Goal: Information Seeking & Learning: Check status

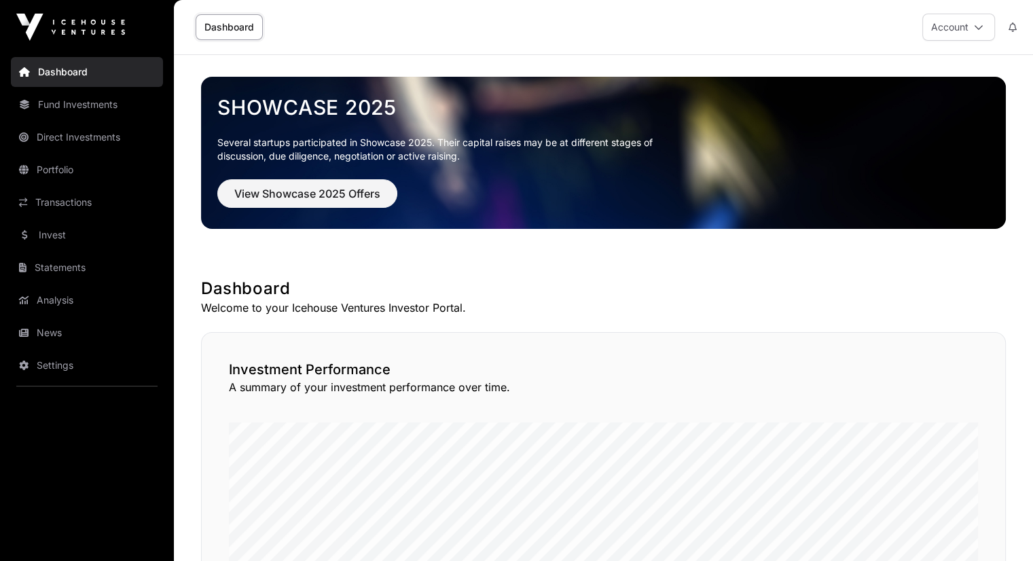
click at [54, 232] on link "Invest" at bounding box center [87, 235] width 152 height 30
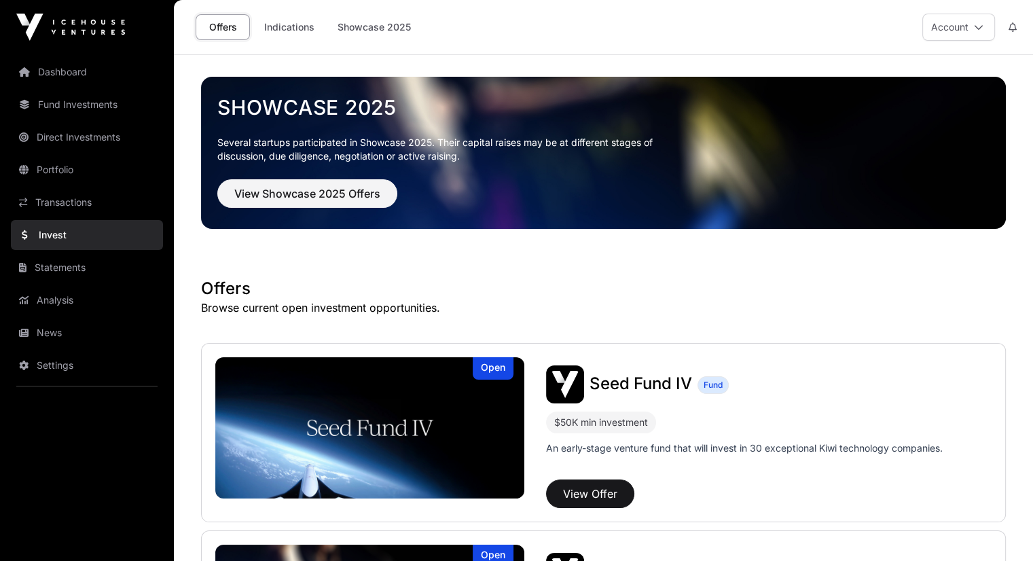
click at [274, 28] on link "Indications" at bounding box center [289, 27] width 68 height 26
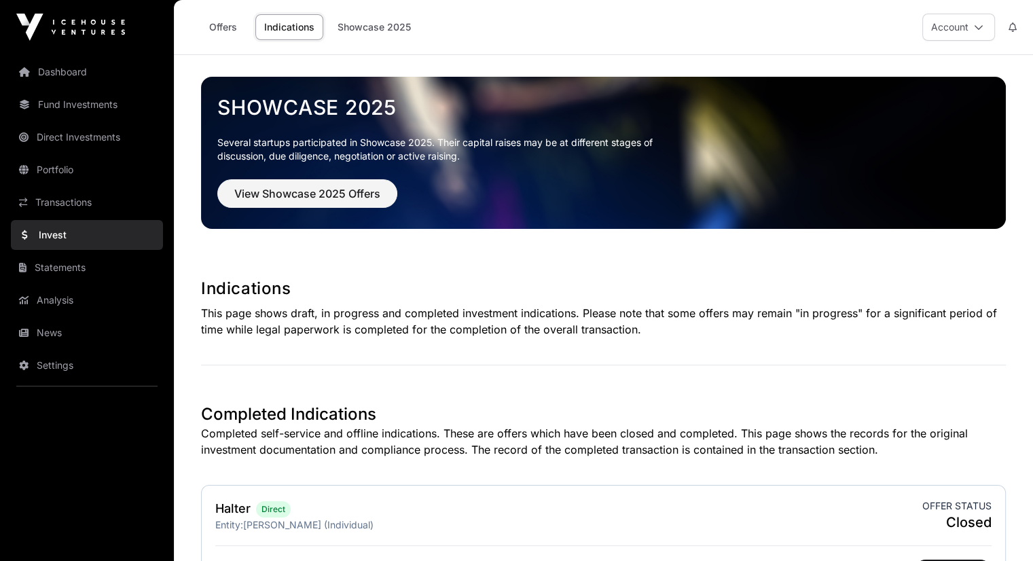
click at [60, 132] on link "Direct Investments" at bounding box center [87, 137] width 152 height 30
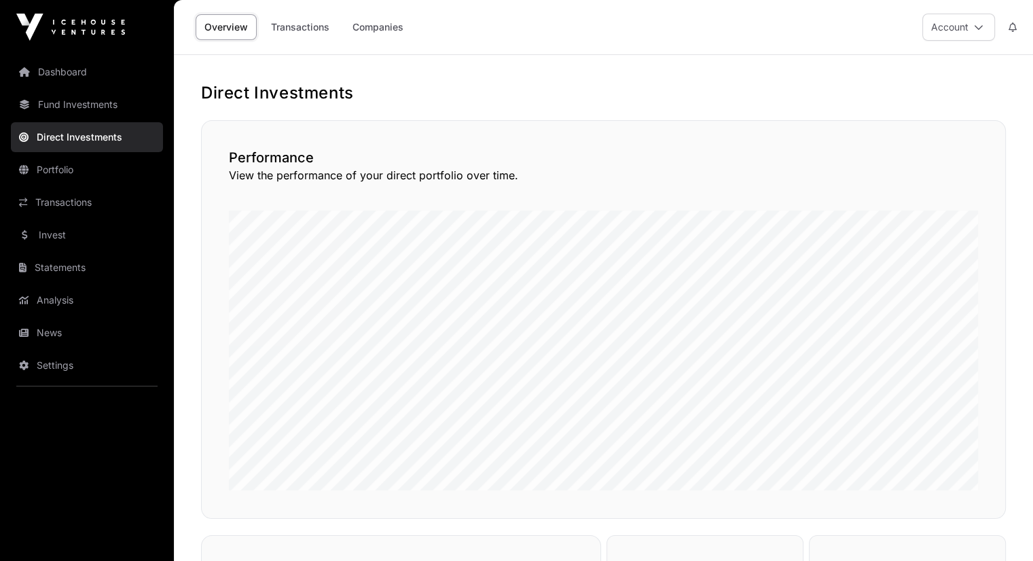
click at [378, 30] on link "Companies" at bounding box center [378, 27] width 69 height 26
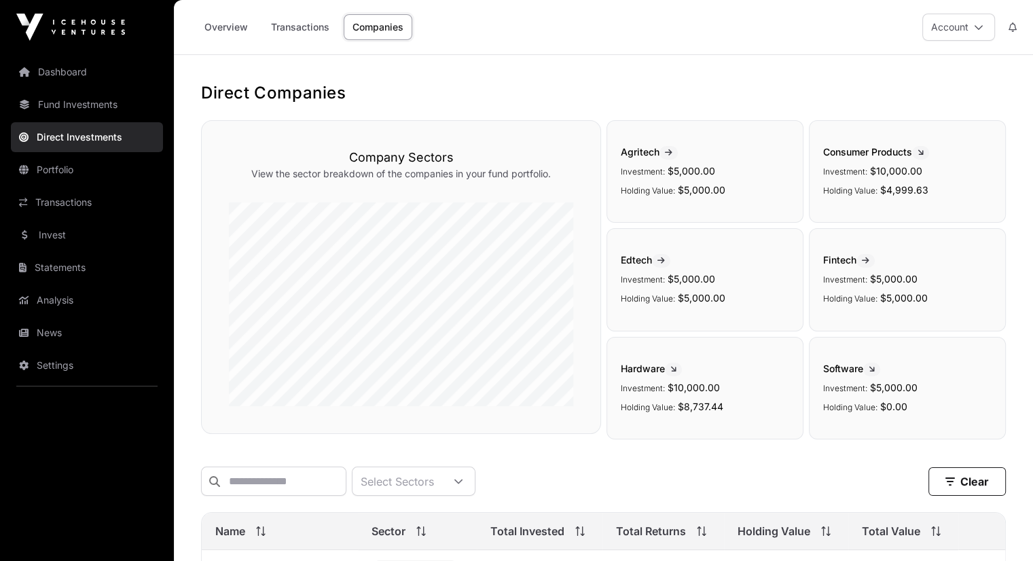
click at [61, 110] on link "Fund Investments" at bounding box center [87, 105] width 152 height 30
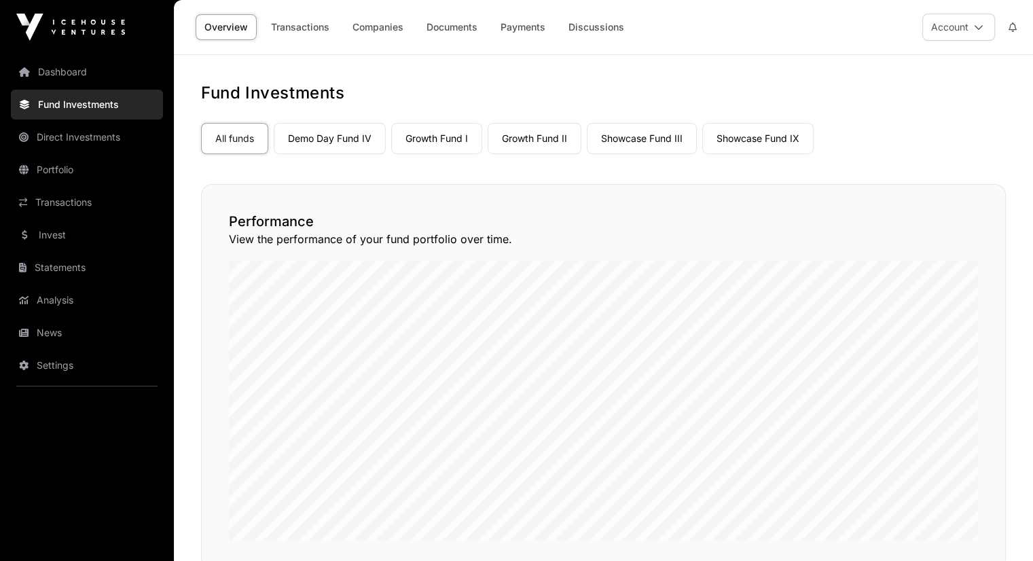
click at [345, 137] on link "Demo Day Fund IV" at bounding box center [330, 138] width 112 height 31
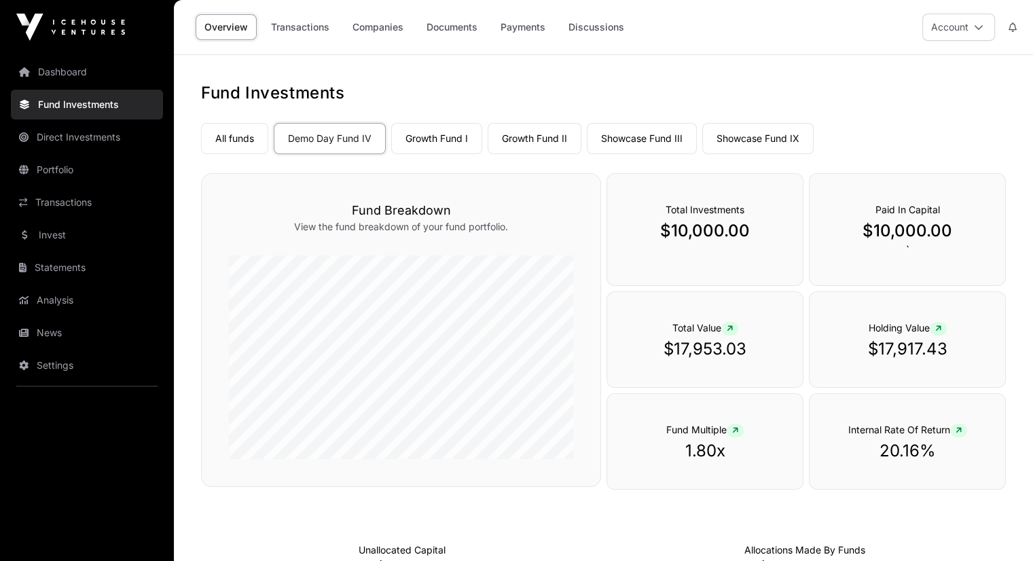
click at [369, 24] on link "Companies" at bounding box center [378, 27] width 69 height 26
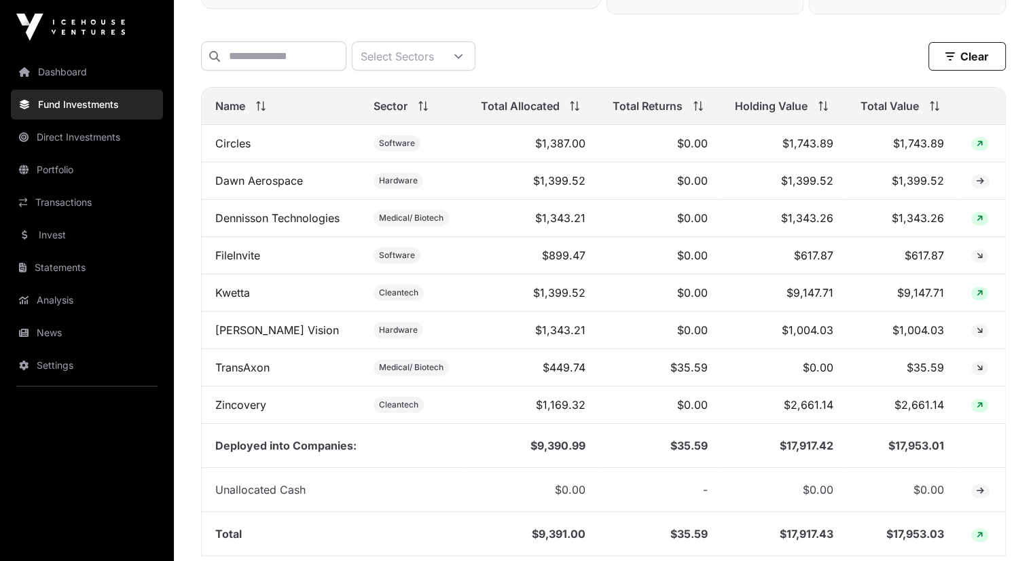
scroll to position [492, 0]
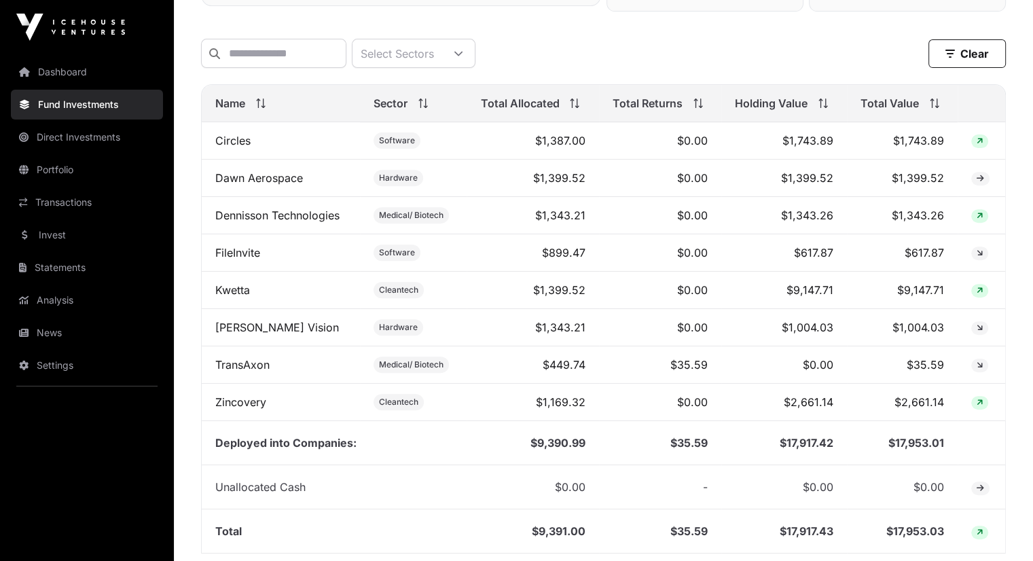
click at [921, 122] on th "Total Value" at bounding box center [902, 103] width 111 height 37
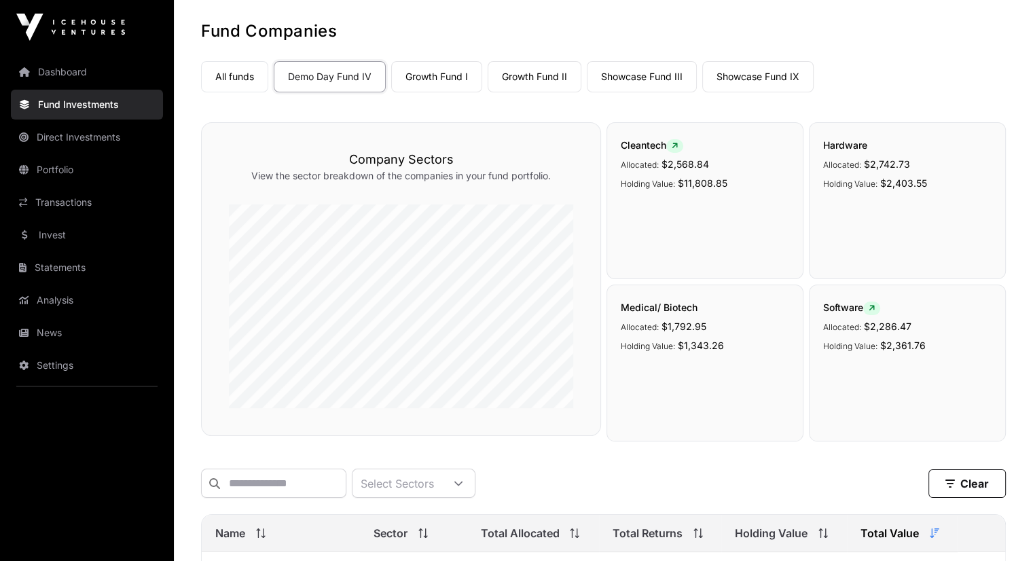
scroll to position [0, 0]
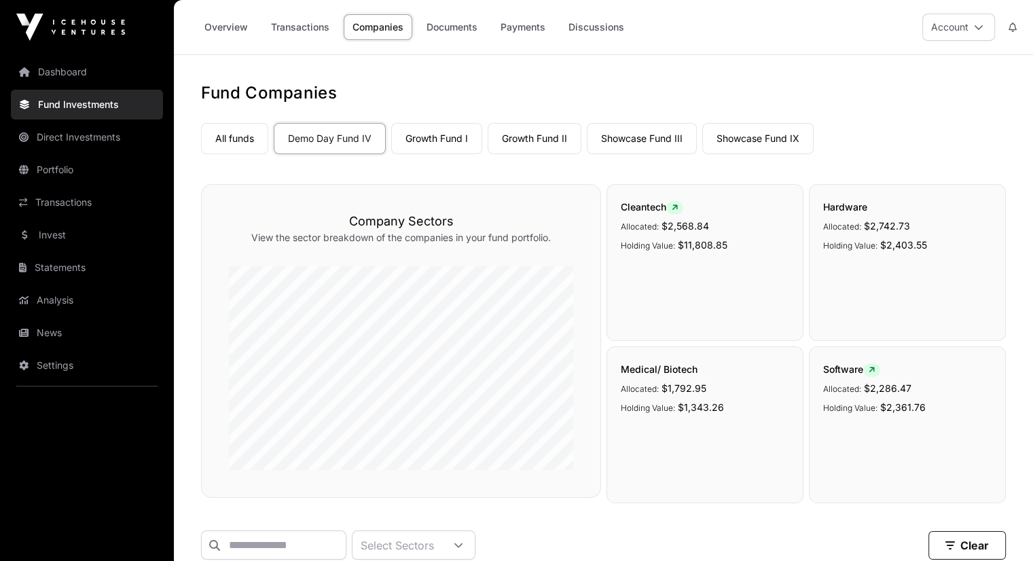
click at [433, 134] on link "Growth Fund I" at bounding box center [436, 138] width 91 height 31
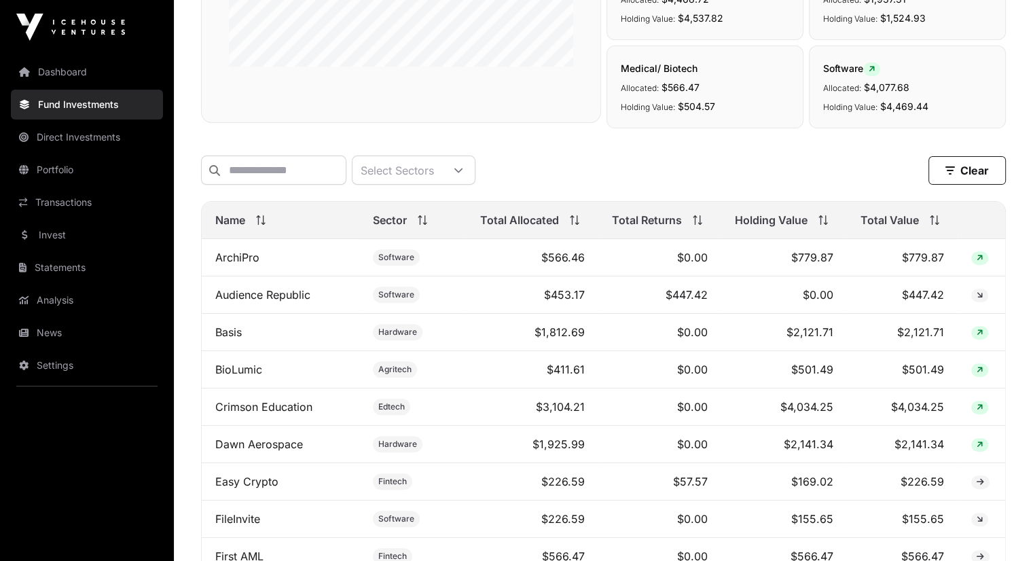
scroll to position [408, 0]
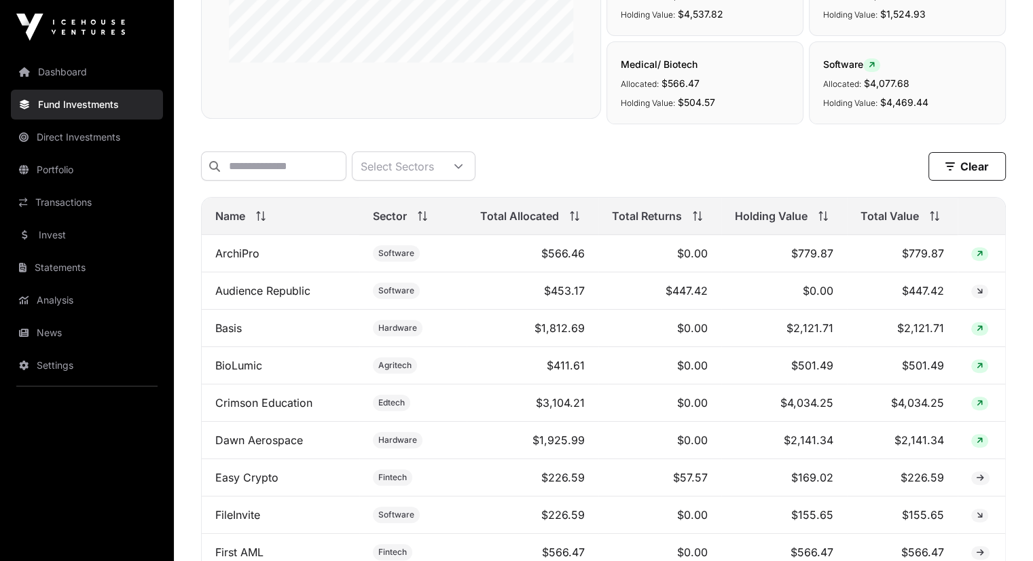
click at [904, 224] on span "Total Value" at bounding box center [890, 216] width 58 height 16
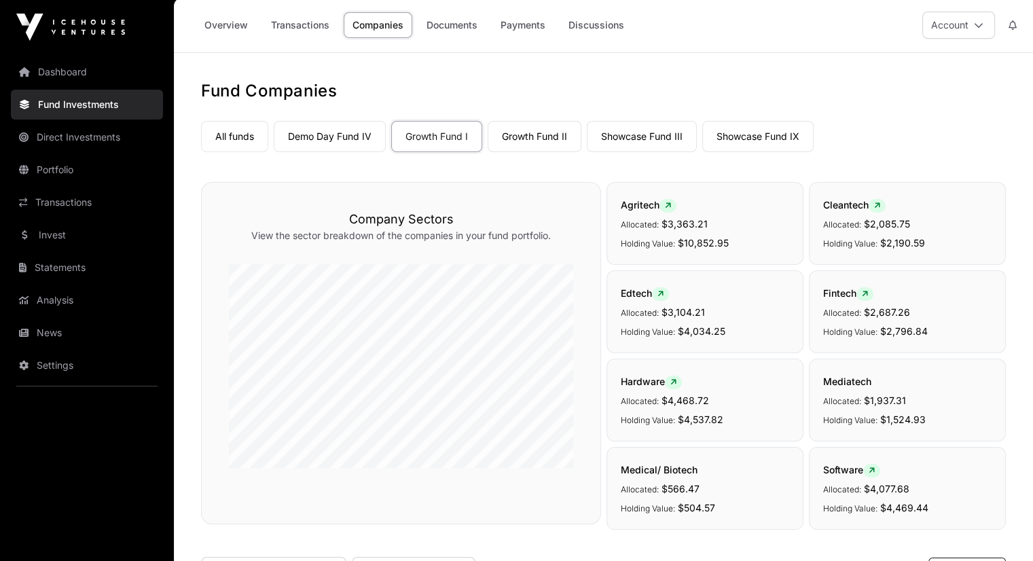
scroll to position [0, 0]
click at [533, 135] on link "Growth Fund II" at bounding box center [535, 138] width 94 height 31
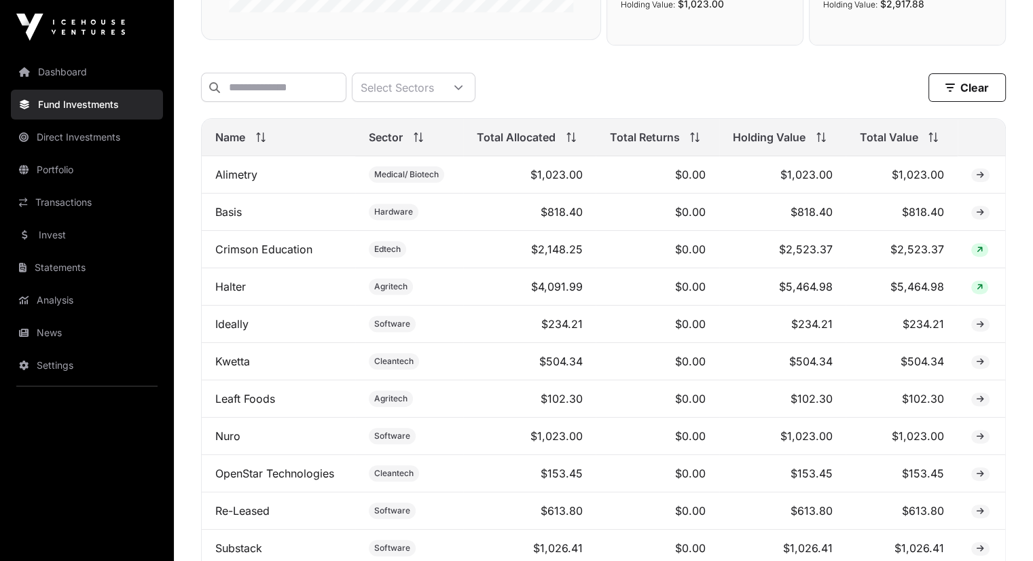
scroll to position [459, 0]
click at [891, 139] on span "Total Value" at bounding box center [888, 136] width 58 height 16
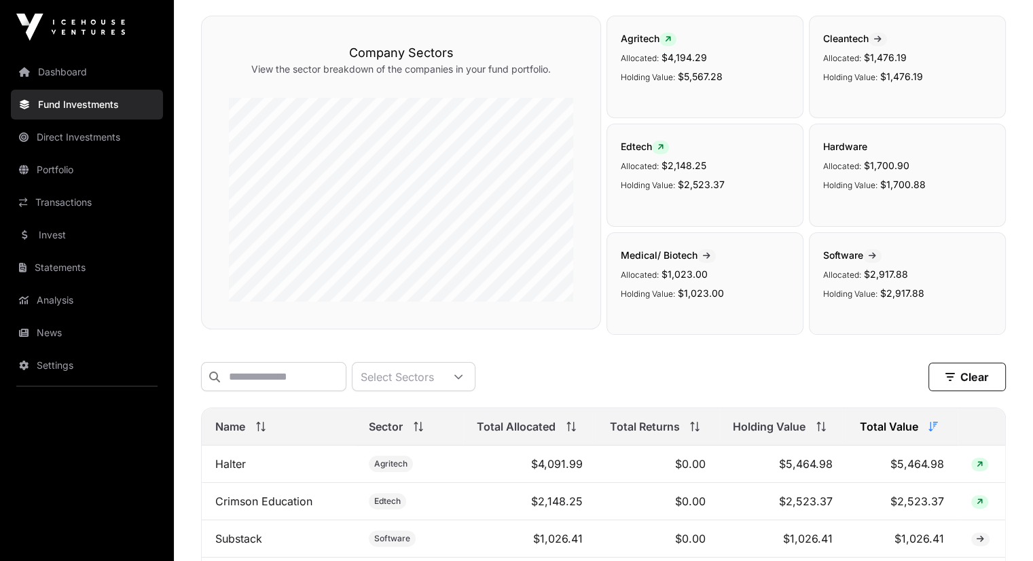
scroll to position [0, 0]
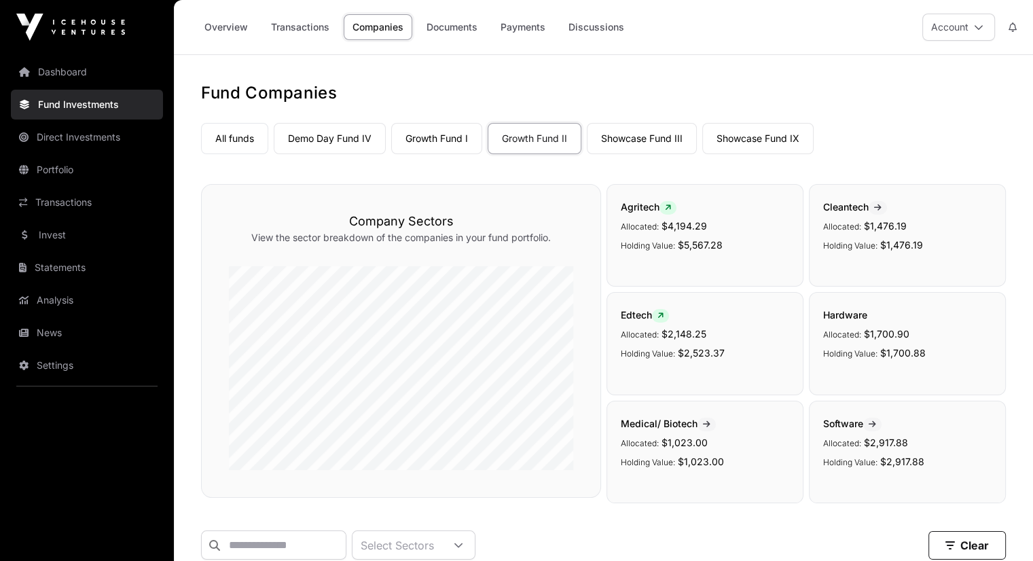
click at [626, 137] on link "Showcase Fund III" at bounding box center [642, 138] width 110 height 31
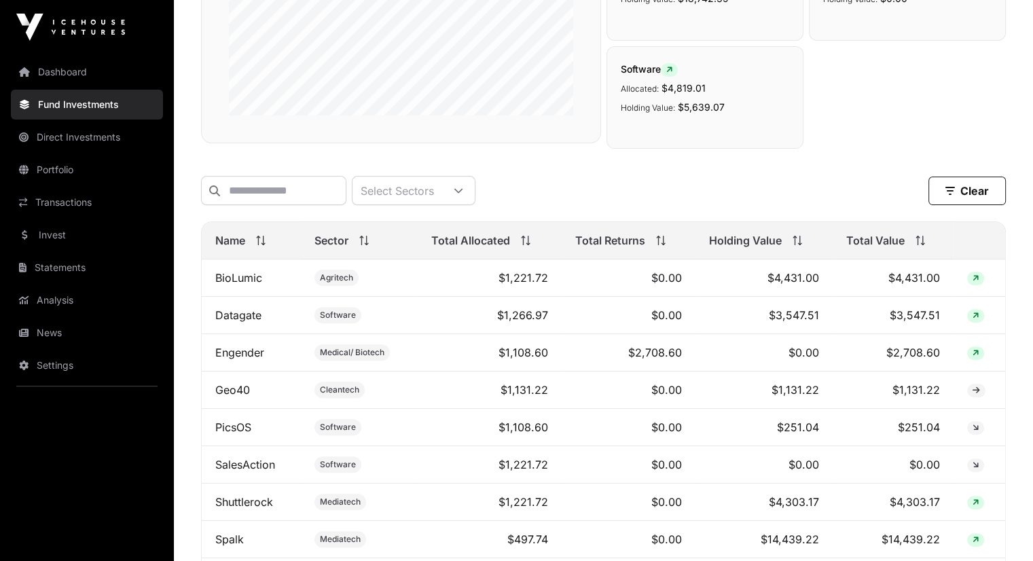
scroll to position [374, 0]
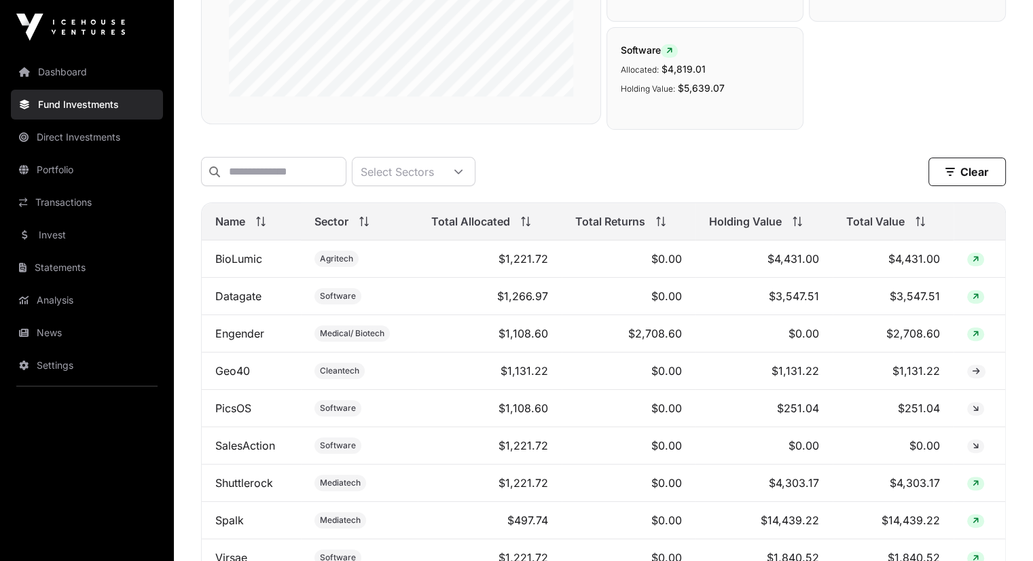
click at [872, 230] on span "Total Value" at bounding box center [875, 221] width 58 height 16
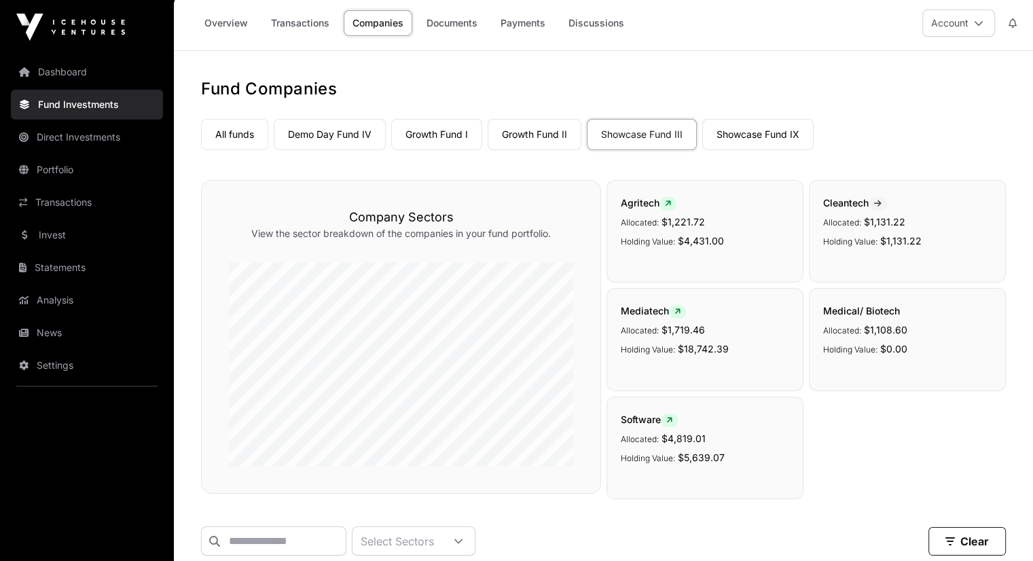
scroll to position [0, 0]
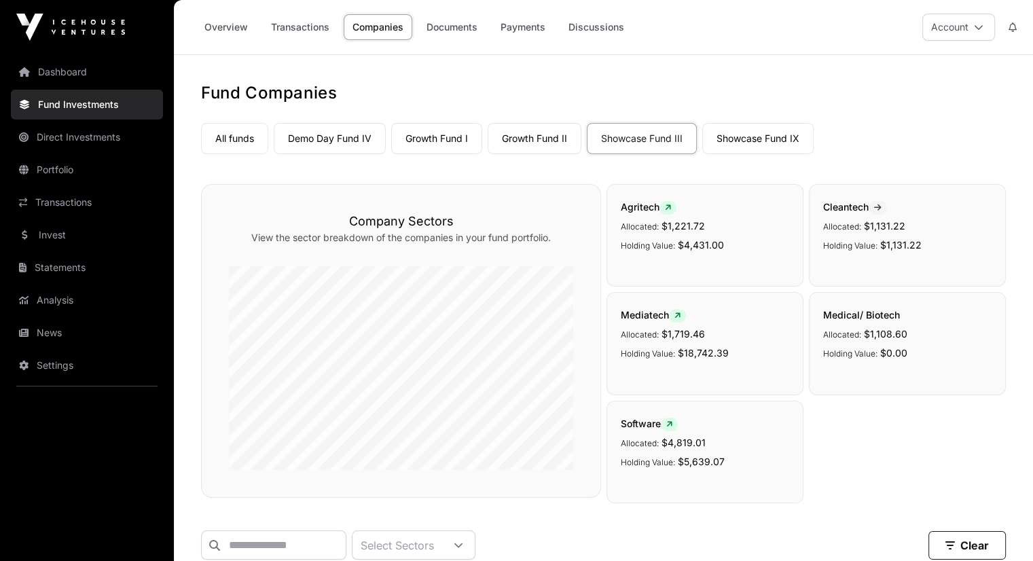
click at [766, 134] on link "Showcase Fund IX" at bounding box center [757, 138] width 111 height 31
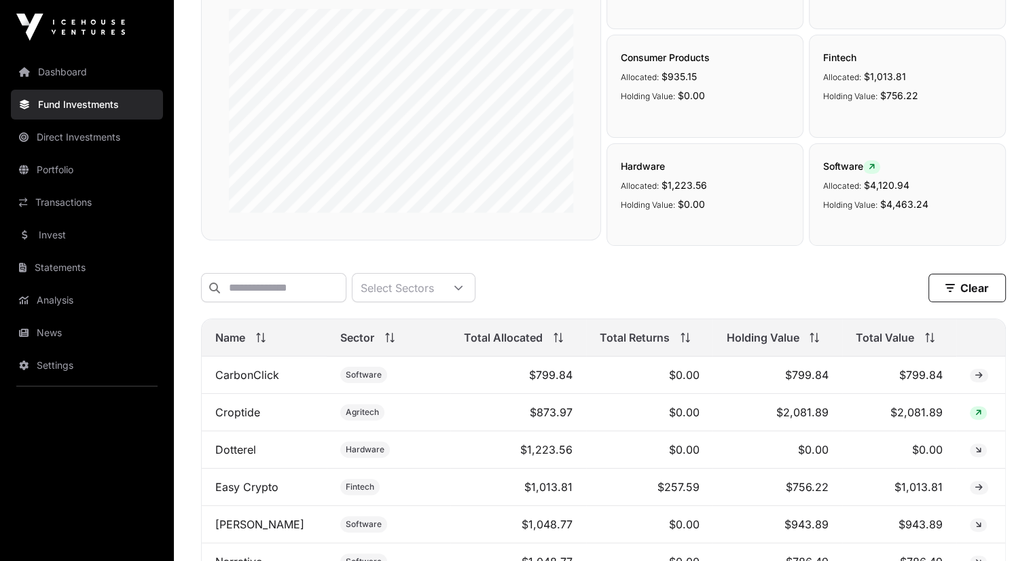
scroll to position [424, 0]
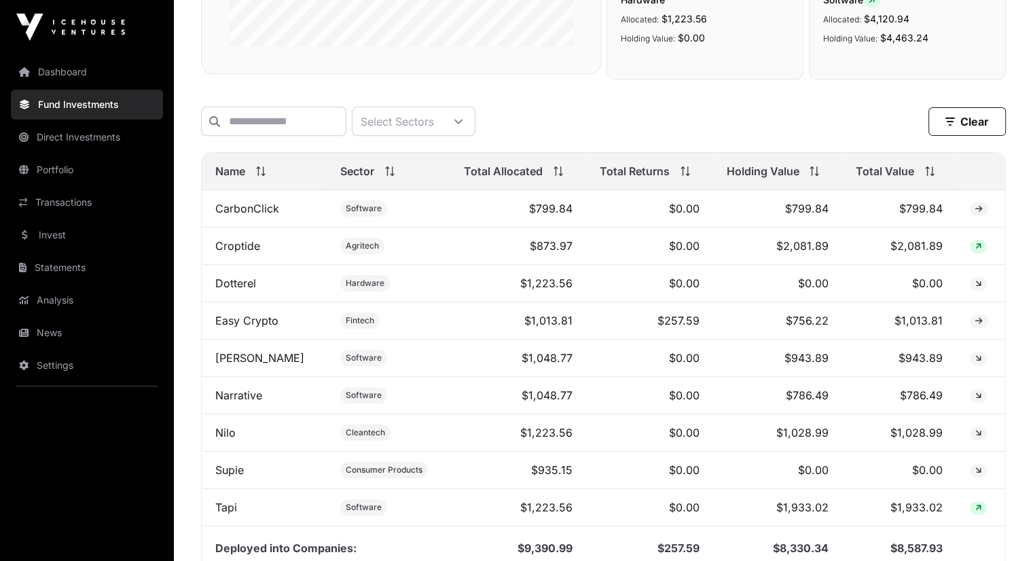
click at [904, 179] on span "Total Value" at bounding box center [885, 171] width 58 height 16
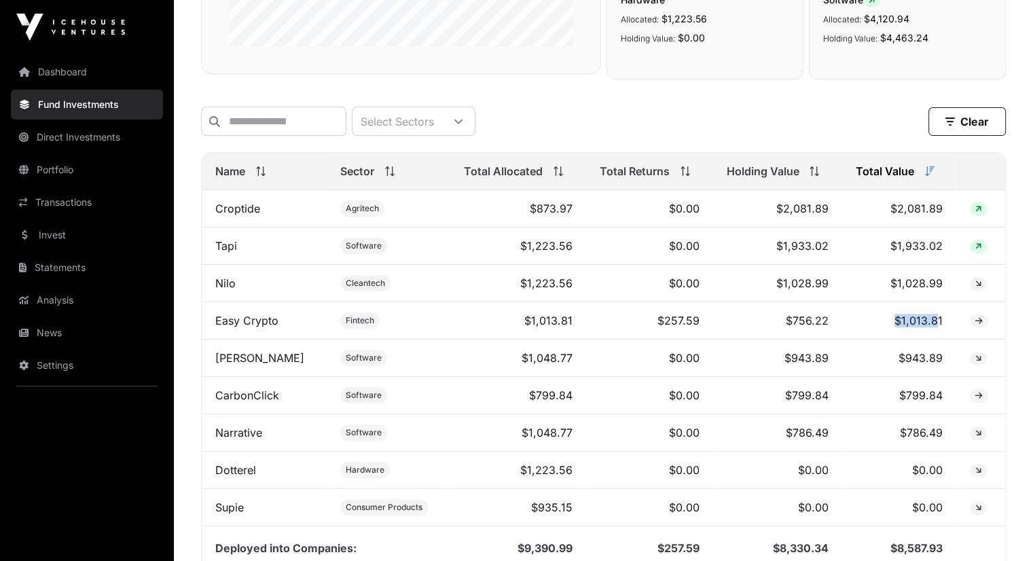
drag, startPoint x: 891, startPoint y: 329, endPoint x: 938, endPoint y: 327, distance: 46.2
click at [938, 327] on td "$1,013.81" at bounding box center [899, 320] width 114 height 37
drag, startPoint x: 889, startPoint y: 362, endPoint x: 921, endPoint y: 362, distance: 32.6
click at [921, 362] on td "$943.89" at bounding box center [899, 358] width 114 height 37
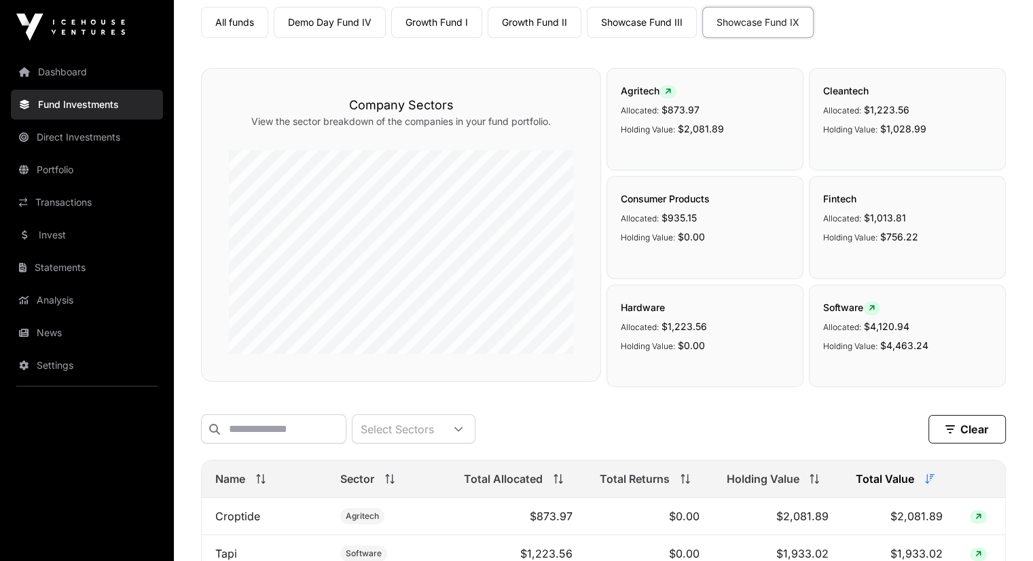
scroll to position [0, 0]
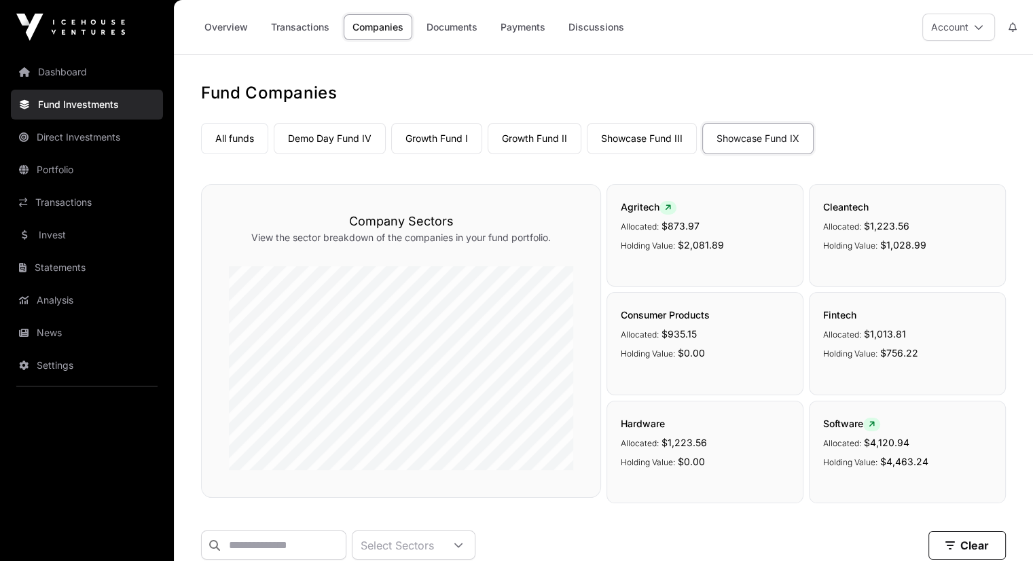
click at [234, 22] on link "Overview" at bounding box center [226, 27] width 61 height 26
